Goal: Task Accomplishment & Management: Use online tool/utility

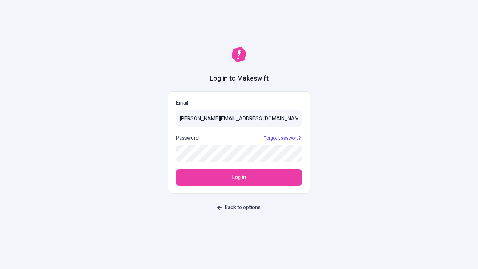
type input "[PERSON_NAME][EMAIL_ADDRESS][DOMAIN_NAME]"
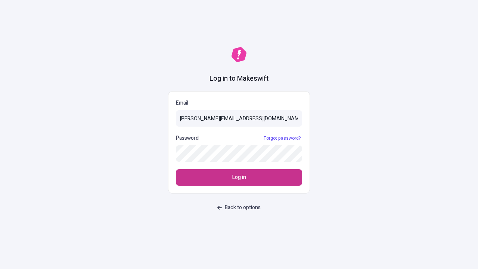
click at [239, 178] on span "Log in" at bounding box center [240, 177] width 14 height 8
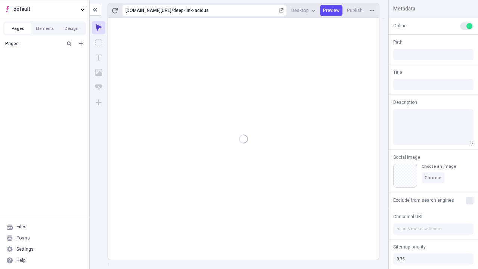
type input "/deep-link-acidus"
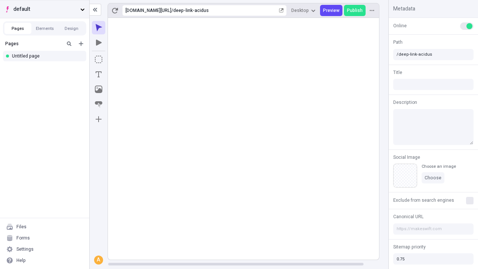
click at [44, 9] on span "default" at bounding box center [45, 9] width 64 height 8
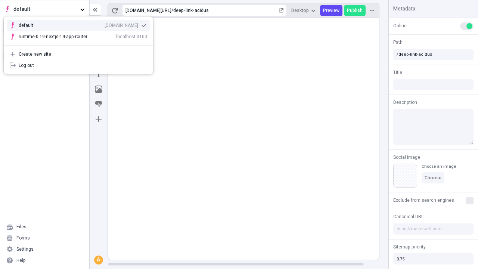
click at [79, 54] on div "Create new site" at bounding box center [83, 54] width 129 height 6
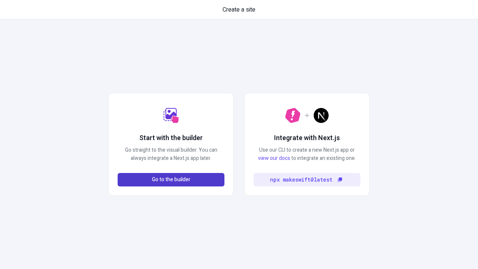
click at [171, 180] on span "Go to the builder" at bounding box center [171, 180] width 39 height 8
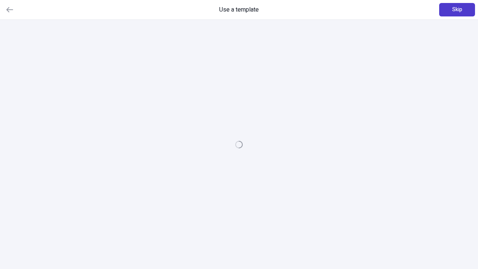
click at [458, 10] on span "Skip" at bounding box center [458, 10] width 10 height 8
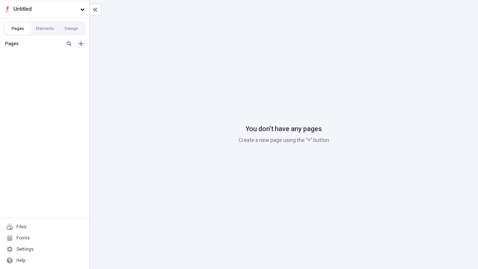
click at [81, 44] on icon "Add new" at bounding box center [81, 43] width 4 height 4
click at [47, 68] on div "Blank page" at bounding box center [47, 67] width 72 height 11
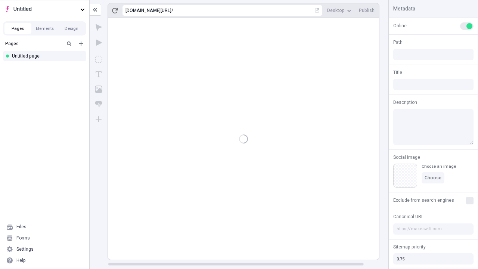
type input "/page"
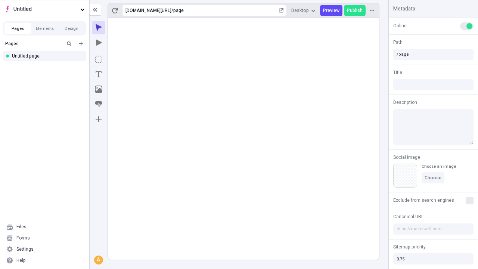
click at [99, 59] on icon "Box" at bounding box center [98, 59] width 7 height 7
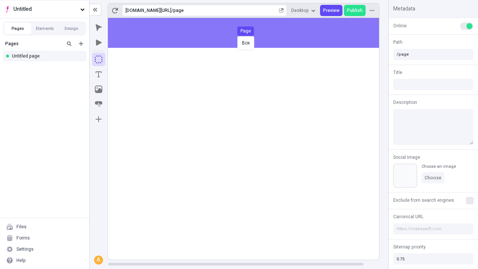
click at [251, 33] on div "Box Page" at bounding box center [239, 134] width 478 height 269
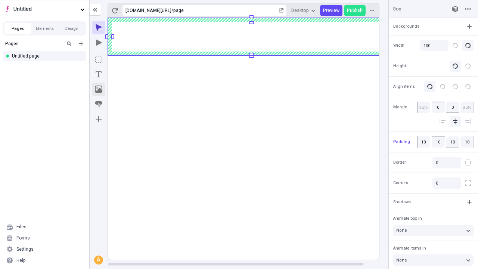
click at [99, 89] on icon "Image" at bounding box center [98, 89] width 7 height 7
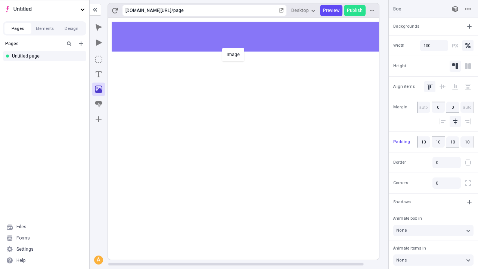
click at [251, 37] on div "Image" at bounding box center [239, 134] width 478 height 269
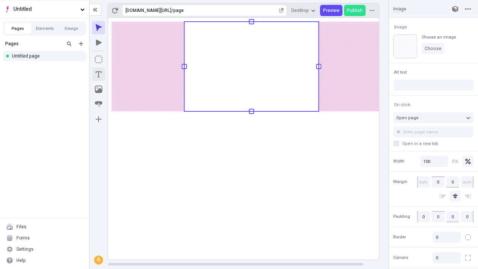
click at [99, 74] on icon "Text" at bounding box center [99, 74] width 6 height 6
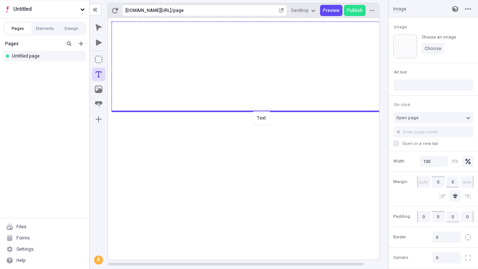
click at [251, 111] on div "Text" at bounding box center [239, 134] width 478 height 269
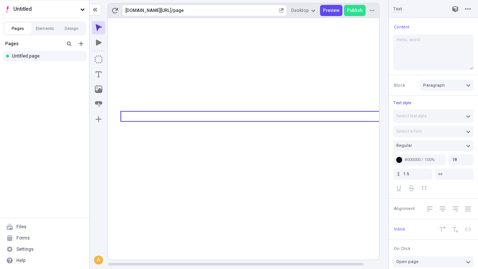
type textarea "Hello, world!"
click at [99, 89] on icon "Image" at bounding box center [98, 89] width 7 height 7
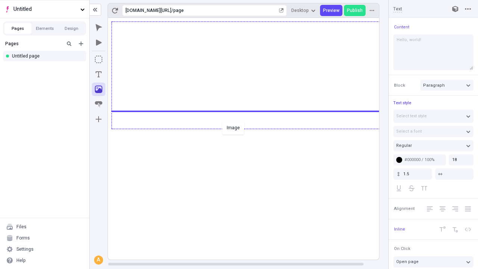
click at [251, 128] on div "Image" at bounding box center [239, 134] width 478 height 269
